Goal: Information Seeking & Learning: Learn about a topic

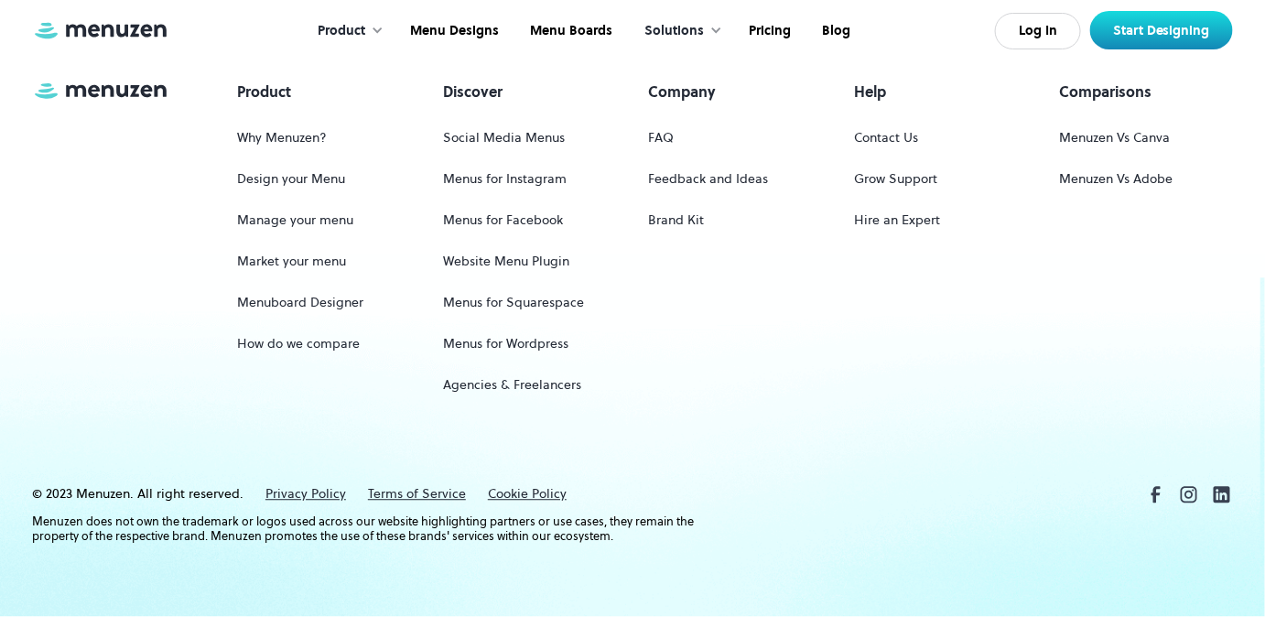
scroll to position [8323, 0]
click at [781, 31] on link "Pricing" at bounding box center [768, 31] width 73 height 57
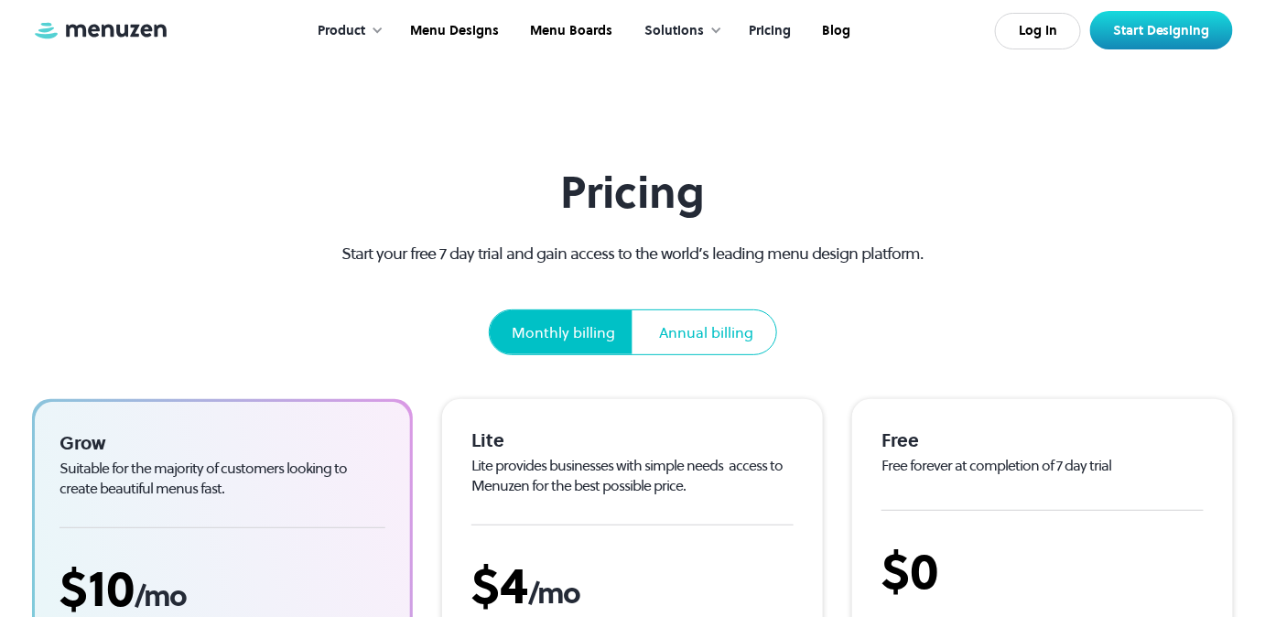
click at [95, 20] on link at bounding box center [100, 30] width 137 height 21
